Goal: Information Seeking & Learning: Learn about a topic

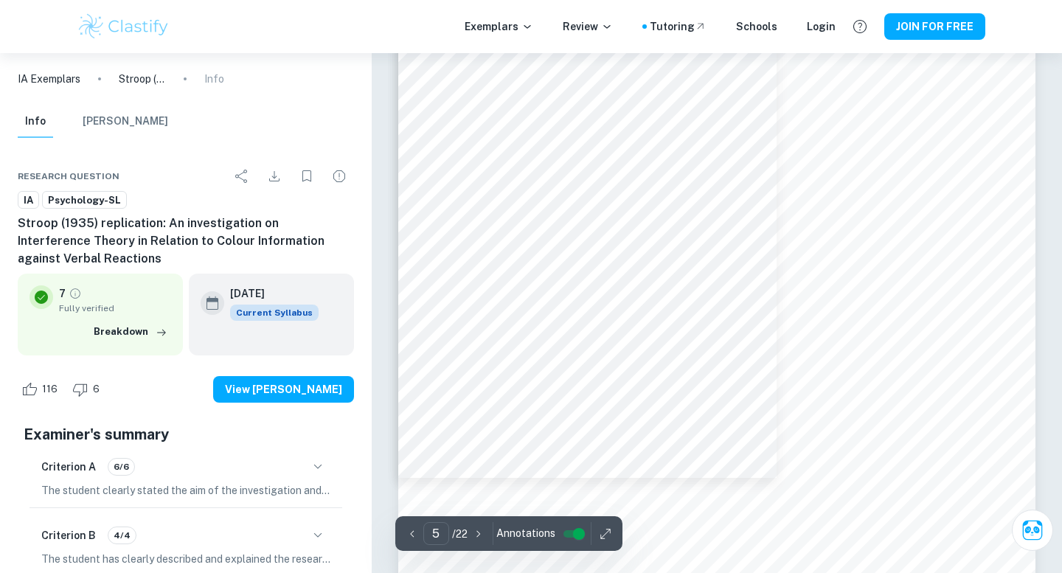
scroll to position [3620, 0]
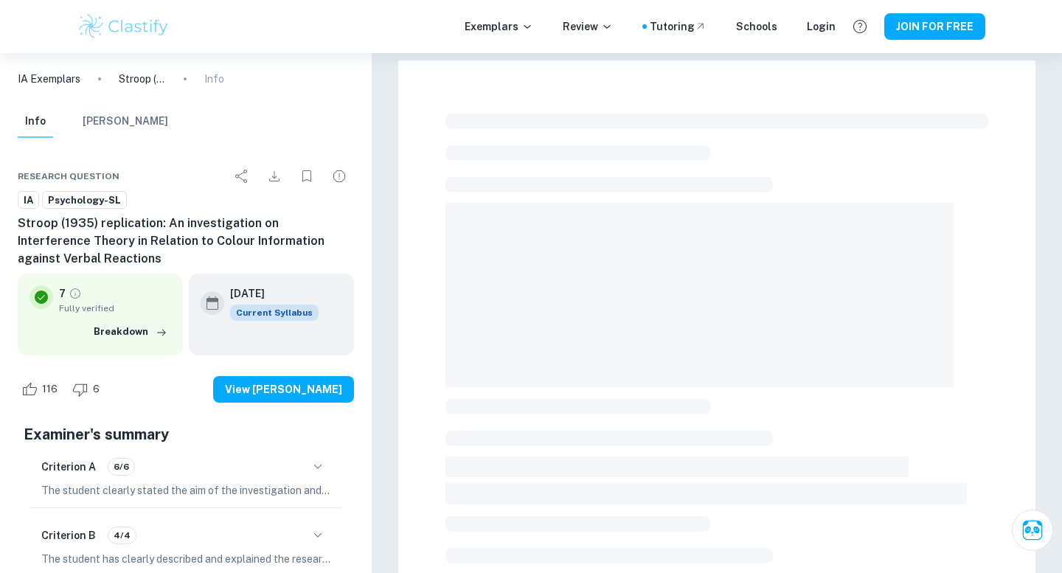
scroll to position [396, 0]
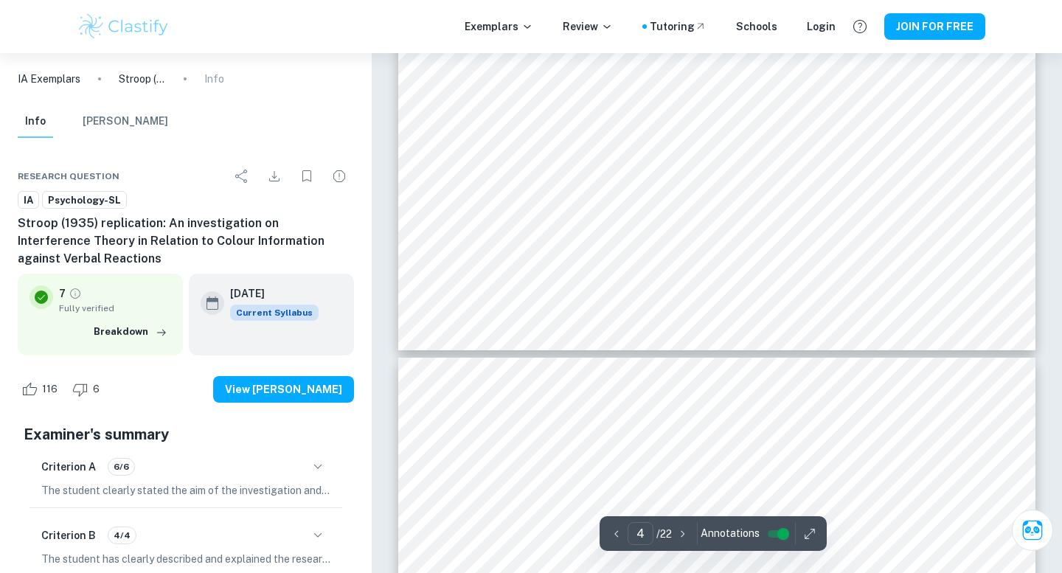
type input "5"
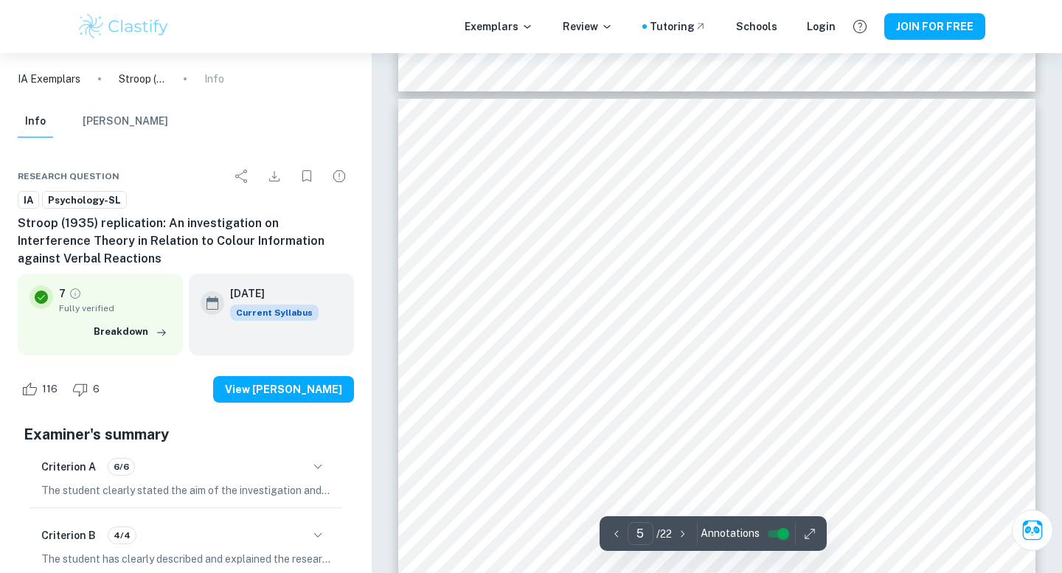
scroll to position [3505, 0]
